Goal: Find contact information: Find contact information

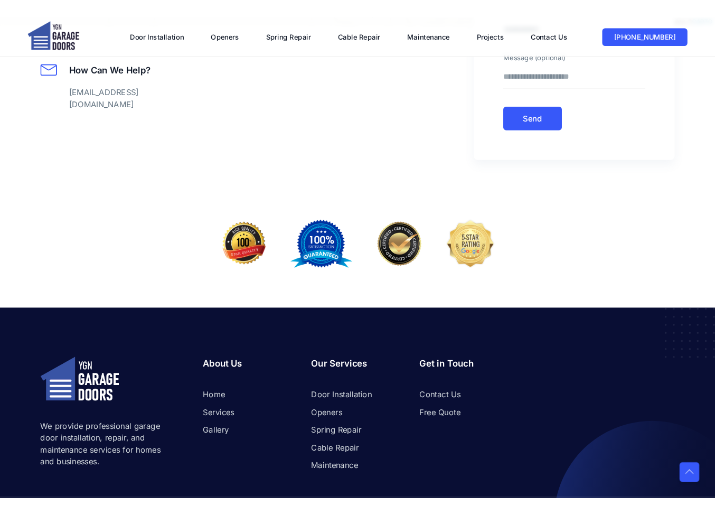
scroll to position [2722, 0]
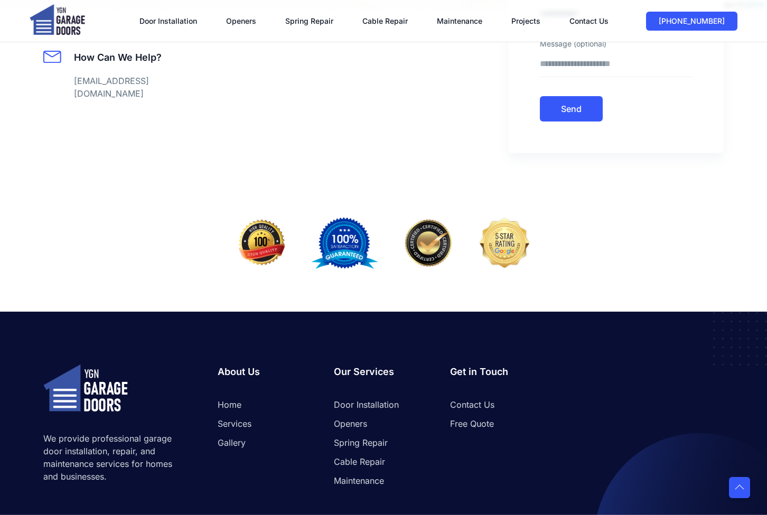
click at [487, 398] on li "Contact Us" at bounding box center [499, 407] width 99 height 19
click at [487, 398] on link "Contact Us" at bounding box center [472, 404] width 44 height 13
